Goal: Information Seeking & Learning: Understand process/instructions

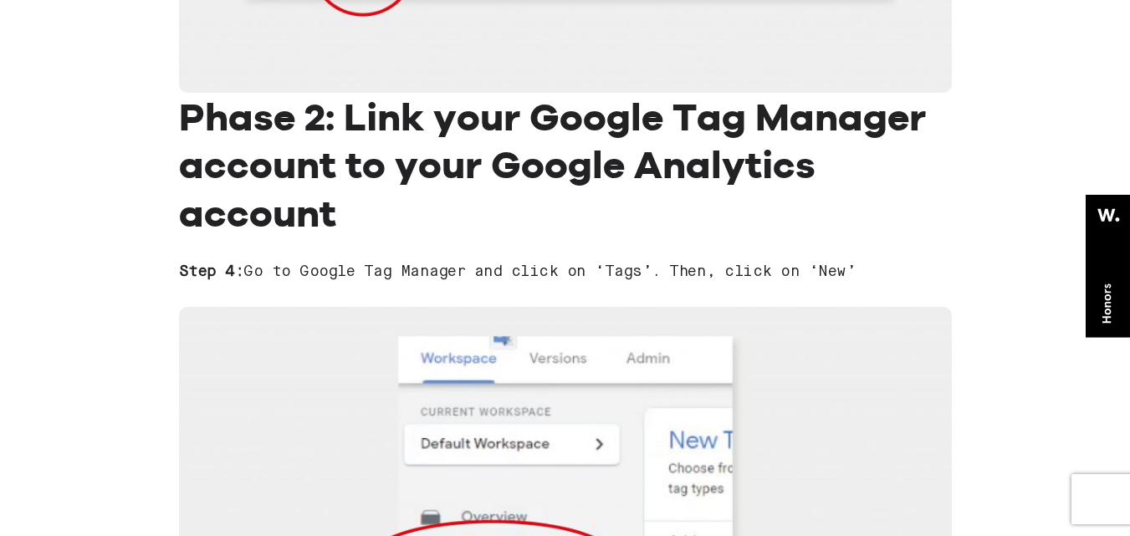
scroll to position [3096, 0]
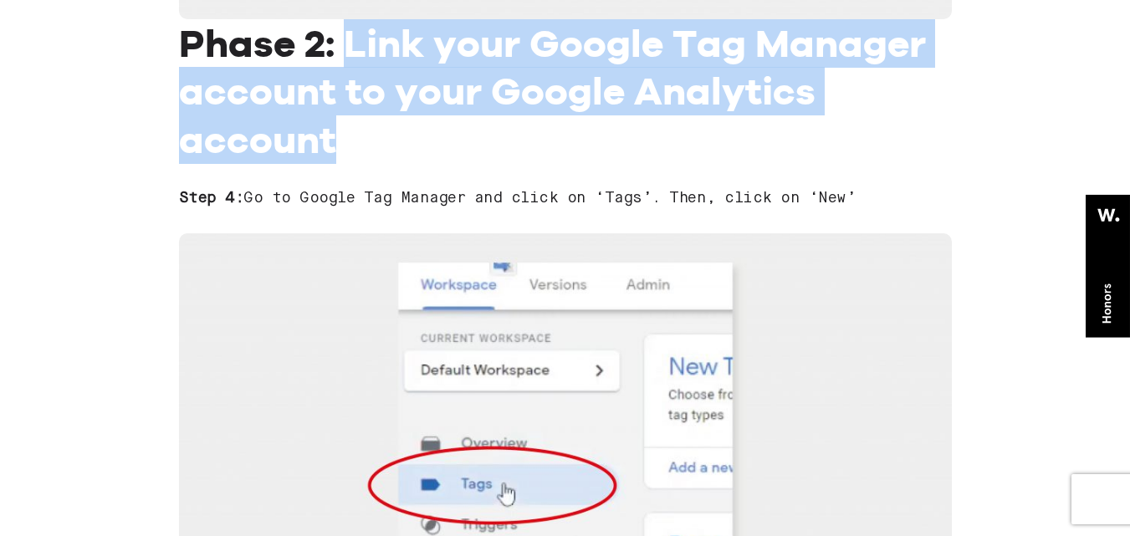
drag, startPoint x: 346, startPoint y: 28, endPoint x: 825, endPoint y: 123, distance: 487.8
click at [825, 123] on h2 "Phase 2: Link your Google Tag Manager account to your Google Analytics account" at bounding box center [565, 91] width 773 height 145
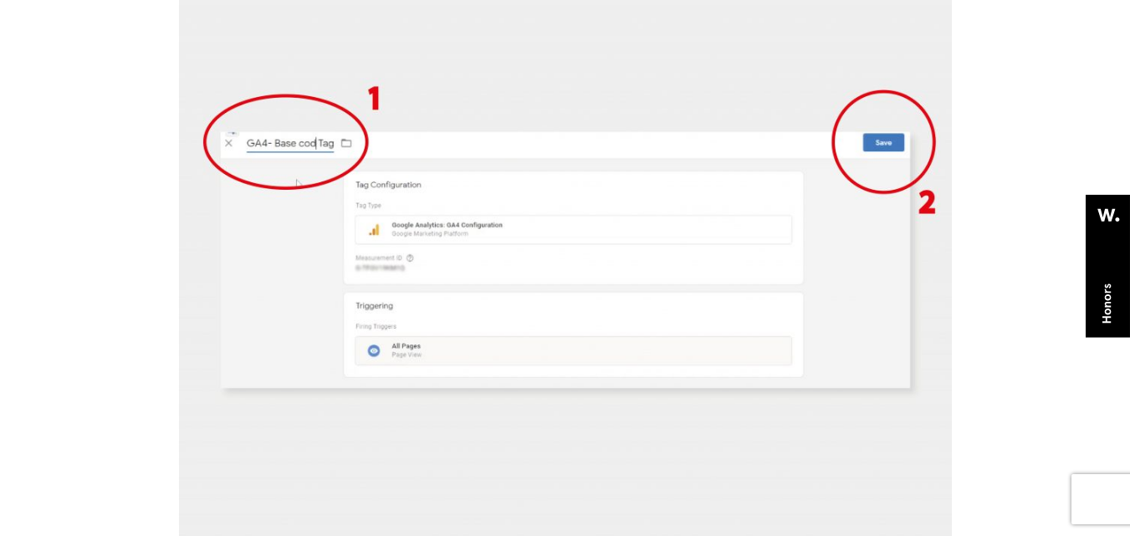
scroll to position [5606, 0]
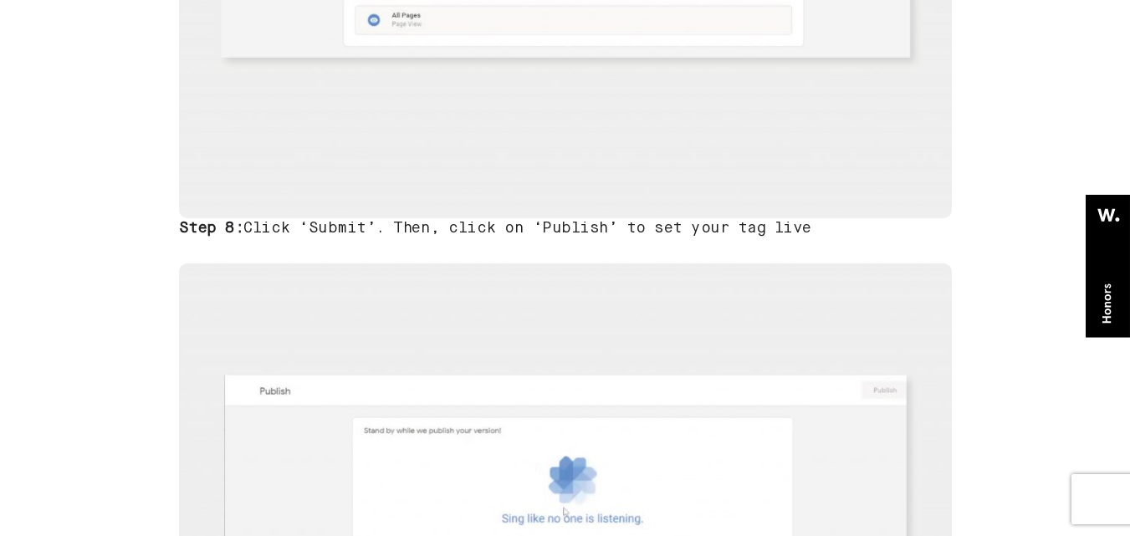
click at [336, 232] on h3 "Step 8: Click ‘Submit’. Then, click on ‘Publish’ to set your tag live" at bounding box center [565, 228] width 773 height 20
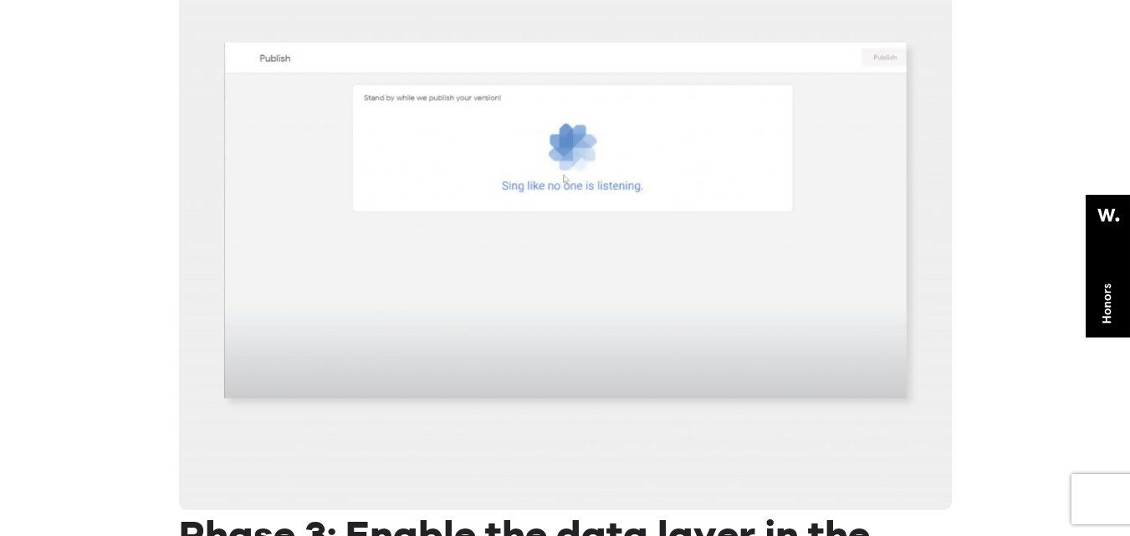
scroll to position [6275, 0]
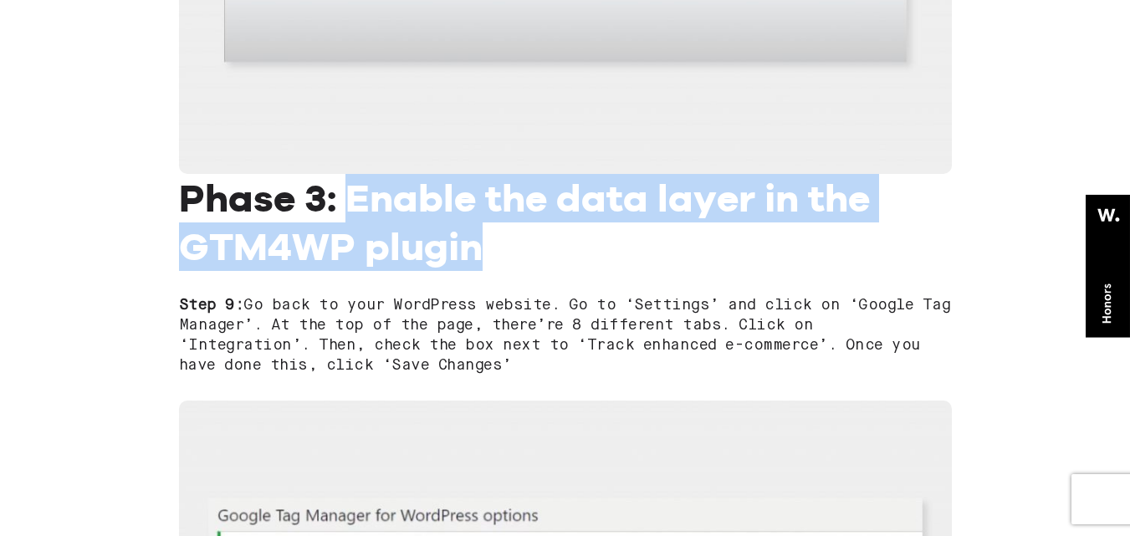
drag, startPoint x: 378, startPoint y: 192, endPoint x: 683, endPoint y: 236, distance: 307.8
click at [683, 236] on h2 "Phase 3: Enable the data layer in the GTM4WP plugin" at bounding box center [565, 222] width 773 height 96
click at [284, 247] on strong "Phase 3: Enable the data layer in the GTM4WP plugin" at bounding box center [524, 222] width 691 height 95
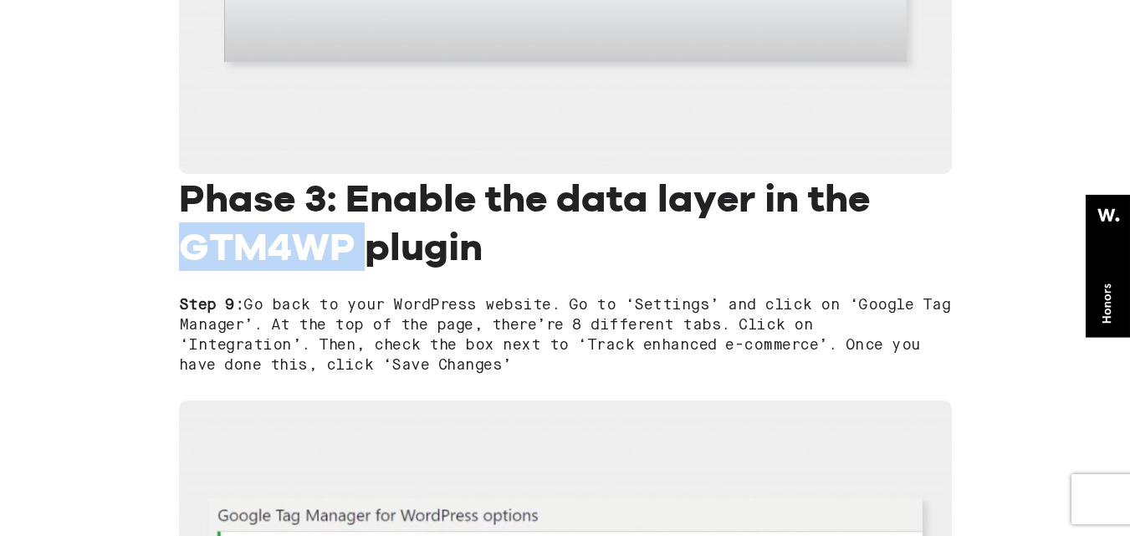
click at [284, 247] on strong "Phase 3: Enable the data layer in the GTM4WP plugin" at bounding box center [524, 222] width 691 height 95
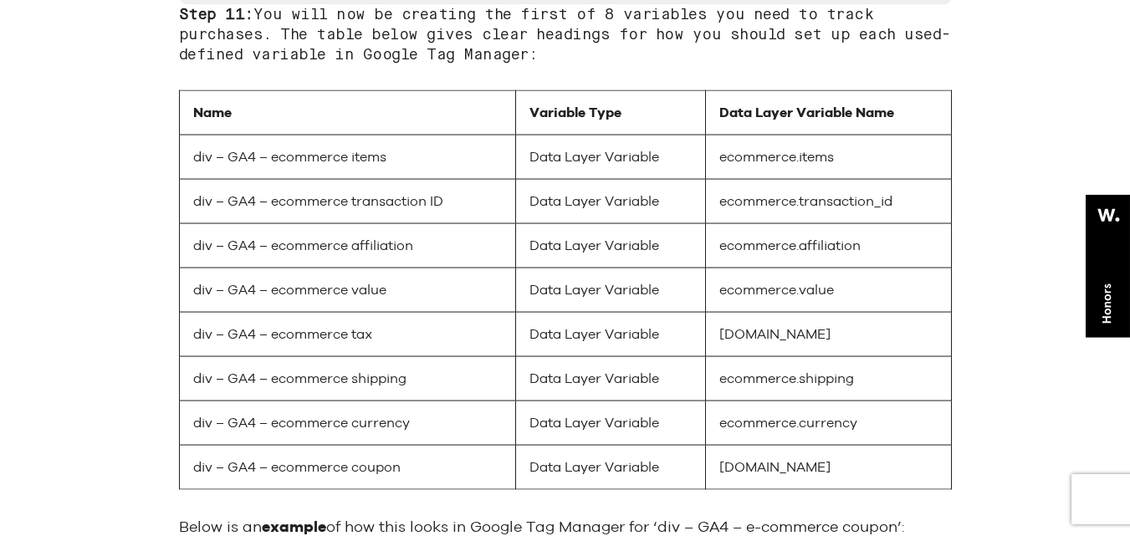
scroll to position [8116, 0]
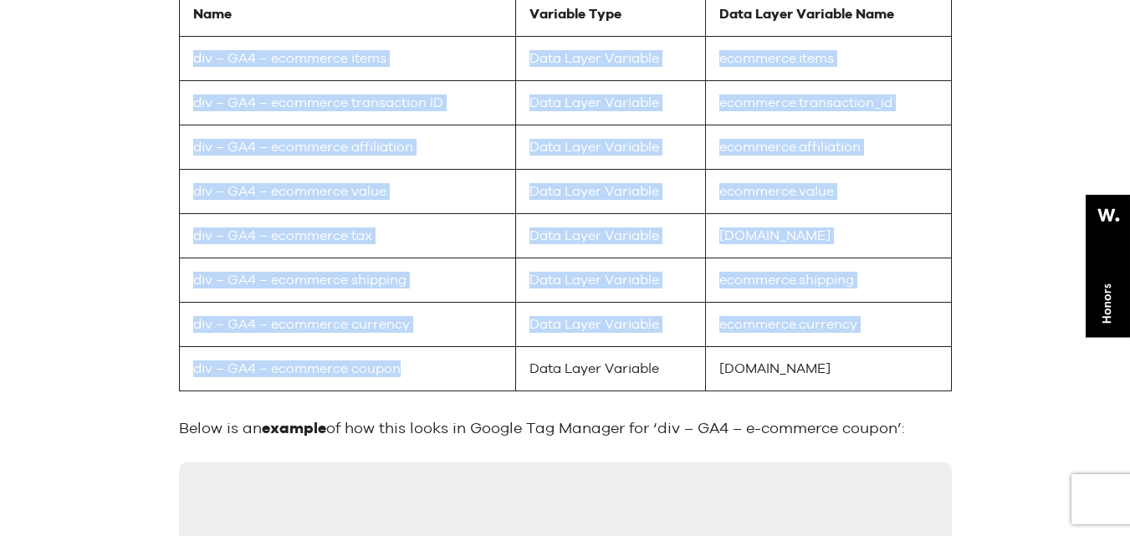
drag, startPoint x: 401, startPoint y: 361, endPoint x: 181, endPoint y: 50, distance: 381.2
click at [181, 50] on tbody "Name Variable Type Data Layer Variable Name div – GA4 – ecommerce items Data La…" at bounding box center [565, 191] width 772 height 399
click at [561, 98] on td "Data Layer Variable" at bounding box center [610, 103] width 191 height 44
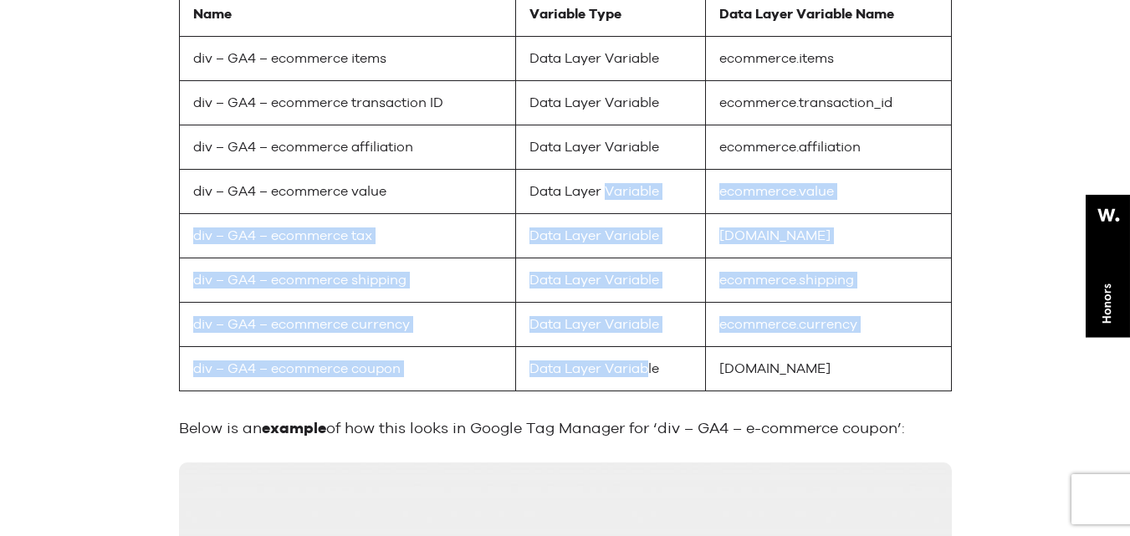
drag, startPoint x: 646, startPoint y: 349, endPoint x: 604, endPoint y: 203, distance: 151.5
click at [604, 203] on tbody "Name Variable Type Data Layer Variable Name div – GA4 – ecommerce items Data La…" at bounding box center [565, 191] width 772 height 399
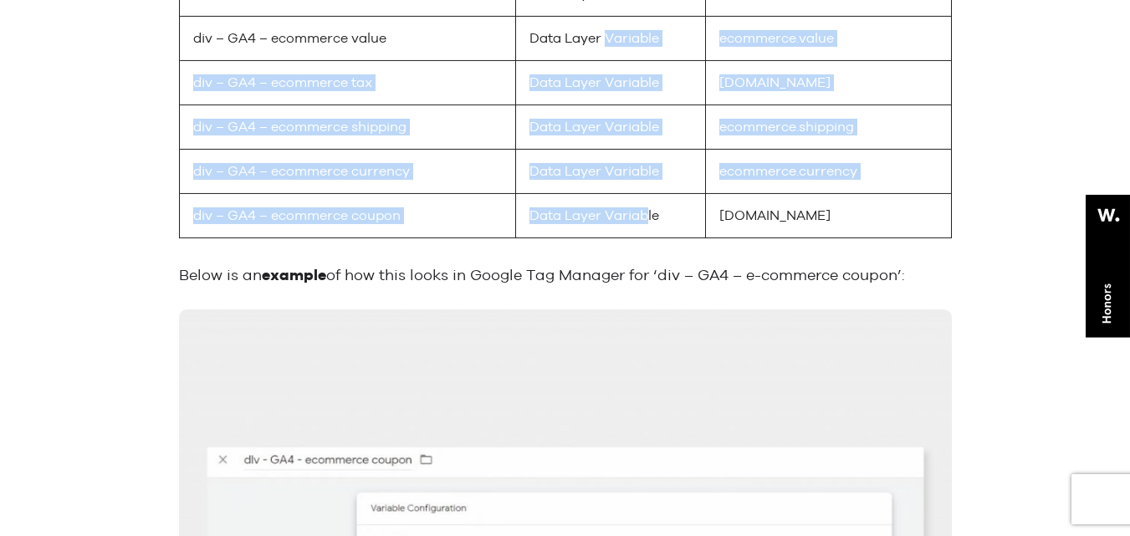
scroll to position [8283, 0]
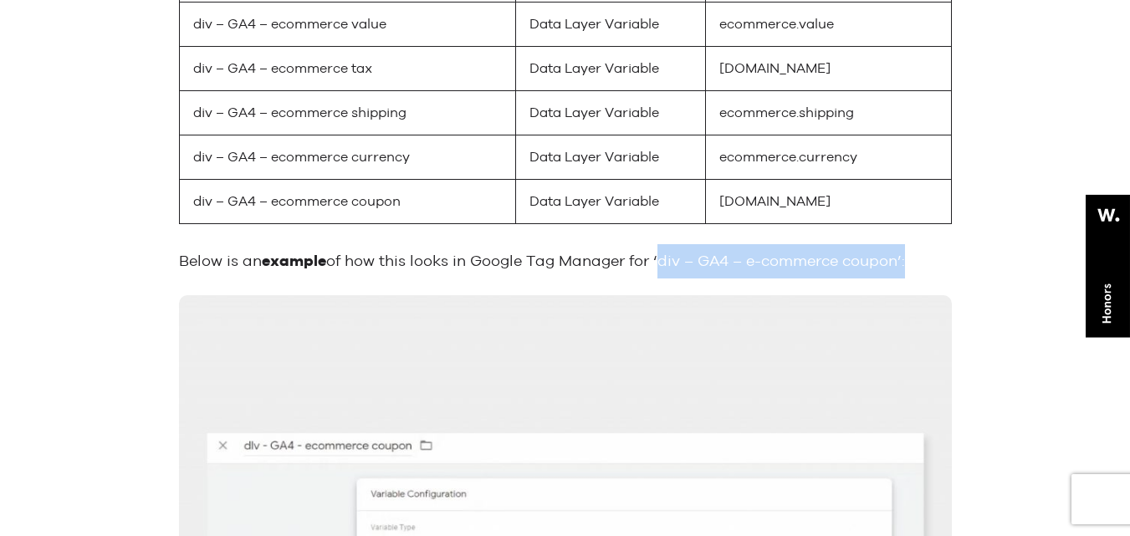
drag, startPoint x: 659, startPoint y: 259, endPoint x: 908, endPoint y: 257, distance: 248.5
click at [908, 257] on p "Below is an example of how this looks in Google Tag Manager for ‘div – GA4 – e-…" at bounding box center [565, 261] width 773 height 34
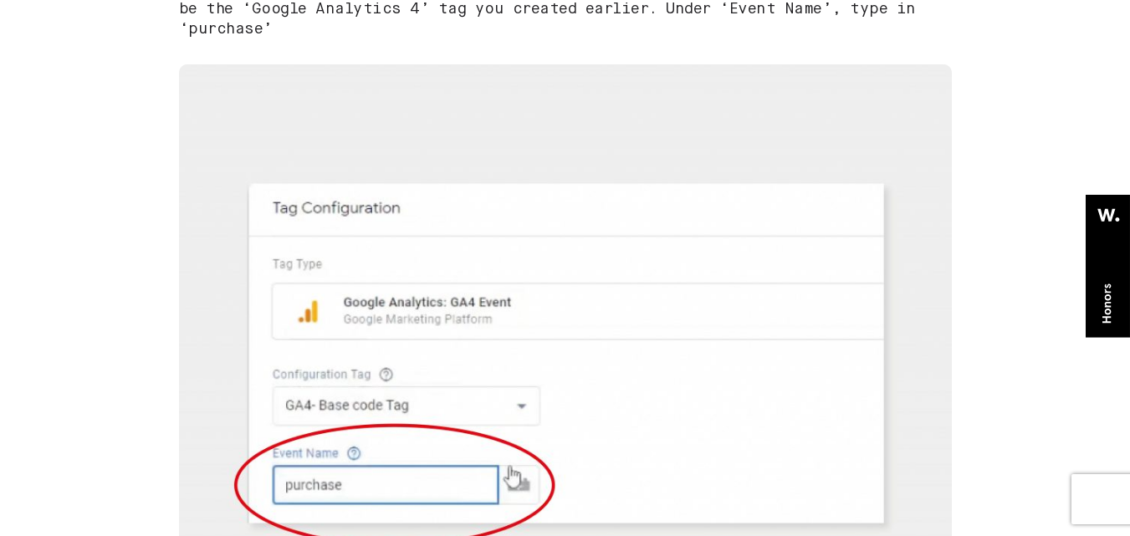
scroll to position [9789, 0]
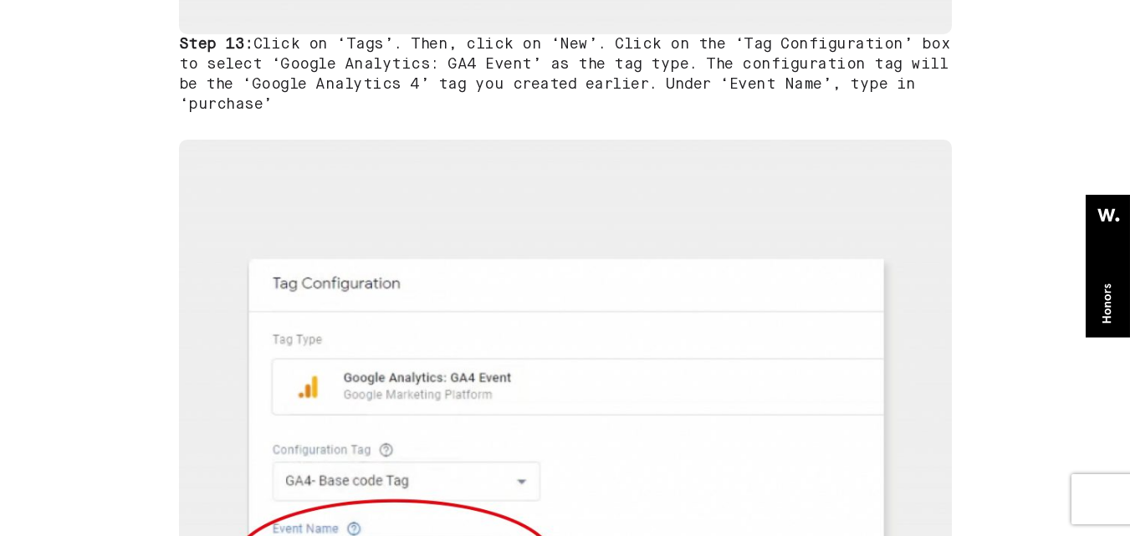
click at [254, 102] on h3 "Step 13: Click on ‘Tags’. Then, click on ‘New’. Click on the ‘Tag Configuration…" at bounding box center [565, 73] width 773 height 80
click at [254, 102] on h3 "Step 13: Click on ‘Tags’. Then, click on ‘New’. Click on the ‘Tag Configuration…" at bounding box center [565, 74] width 773 height 80
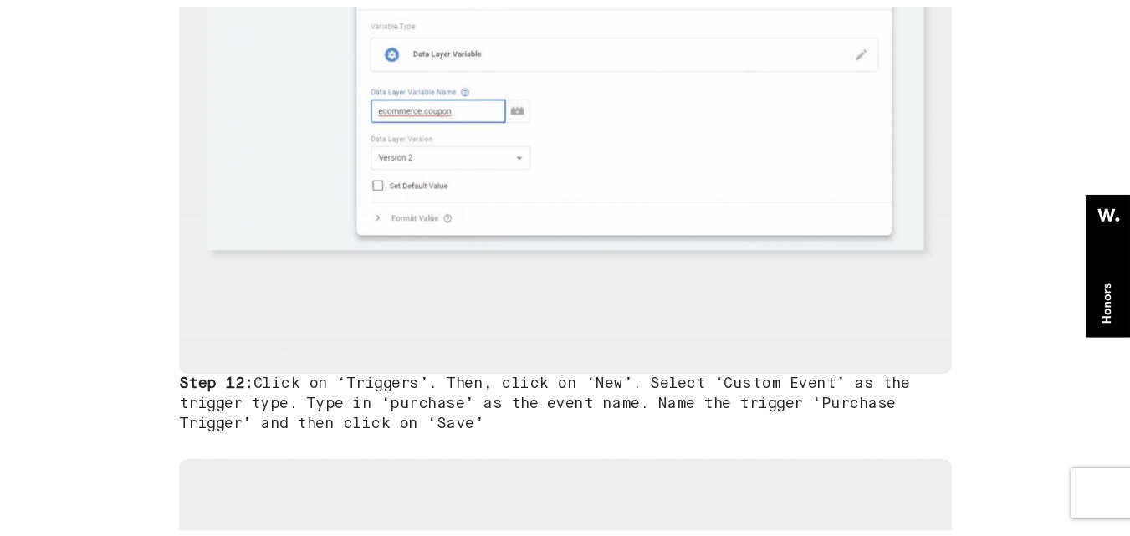
scroll to position [8965, 0]
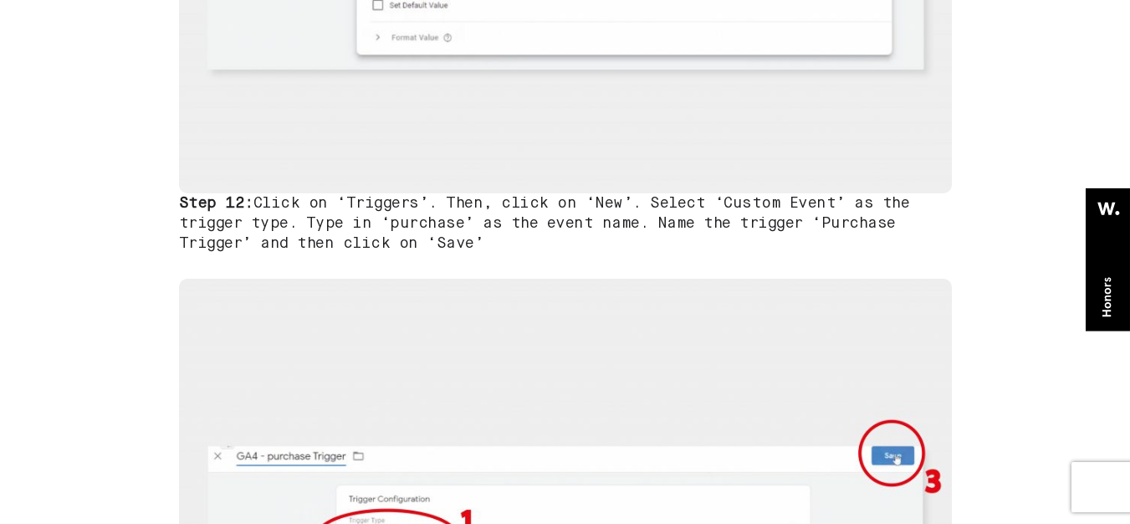
click at [430, 226] on h3 "Step 12: Click on ‘Triggers’. Then, click on ‘New’. Select ‘Custom Event’ as th…" at bounding box center [565, 223] width 773 height 60
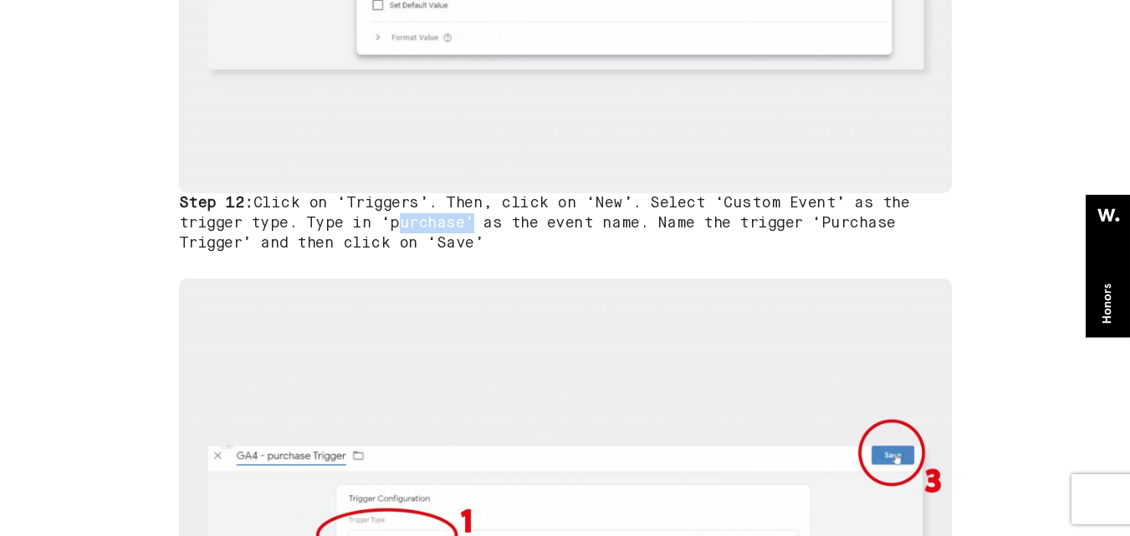
click at [430, 226] on h3 "Step 12: Click on ‘Triggers’. Then, click on ‘New’. Select ‘Custom Event’ as th…" at bounding box center [565, 223] width 773 height 60
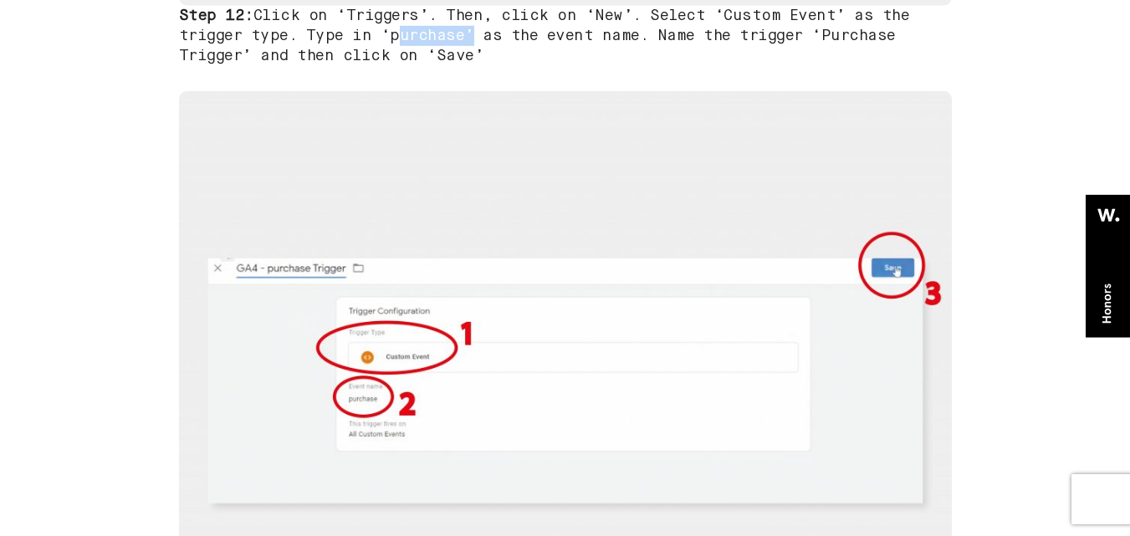
scroll to position [9216, 0]
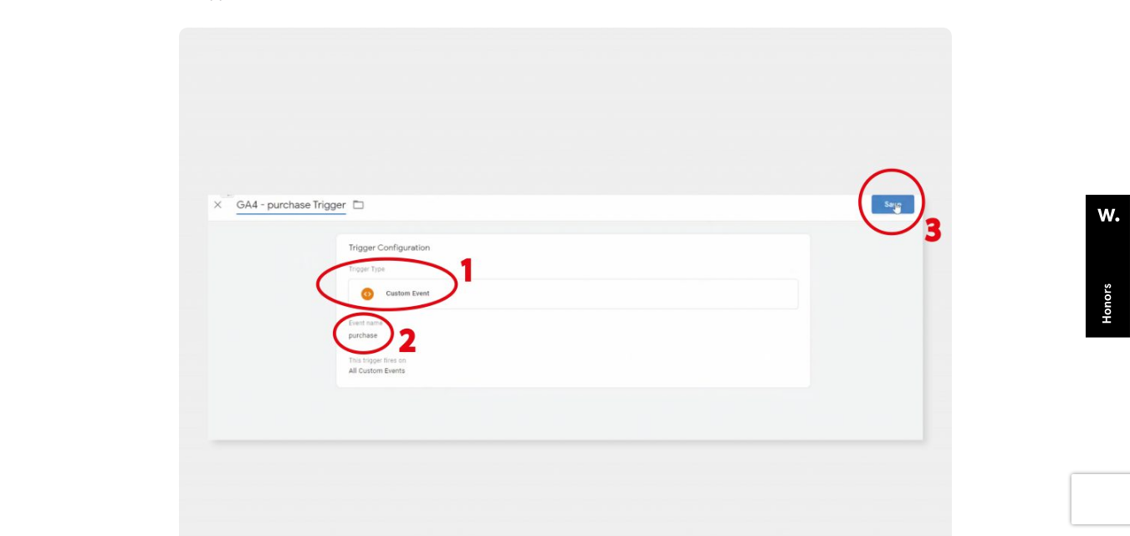
click at [365, 335] on img at bounding box center [565, 318] width 773 height 580
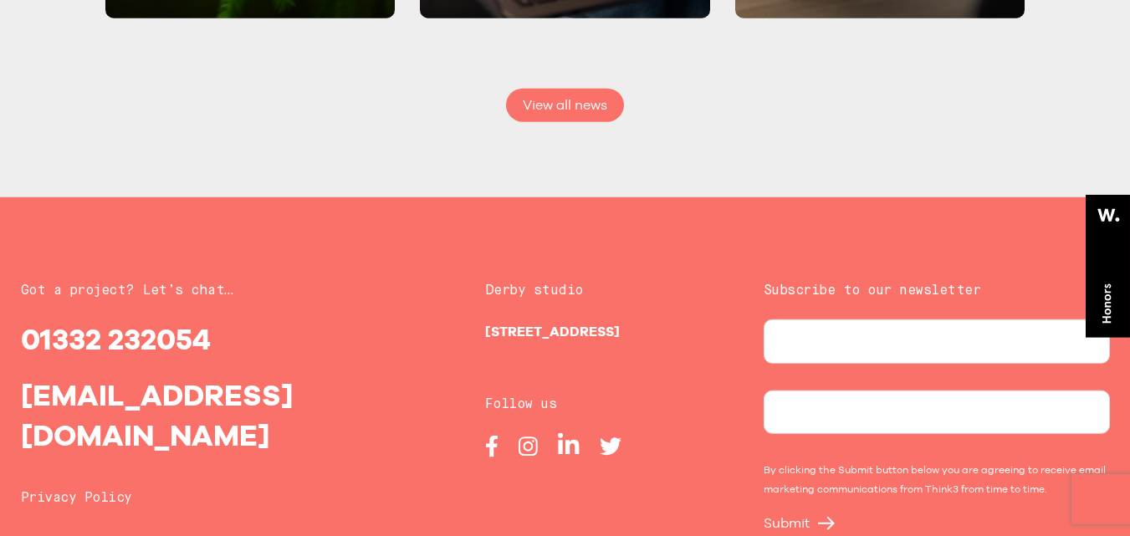
scroll to position [13371, 0]
